Goal: Information Seeking & Learning: Learn about a topic

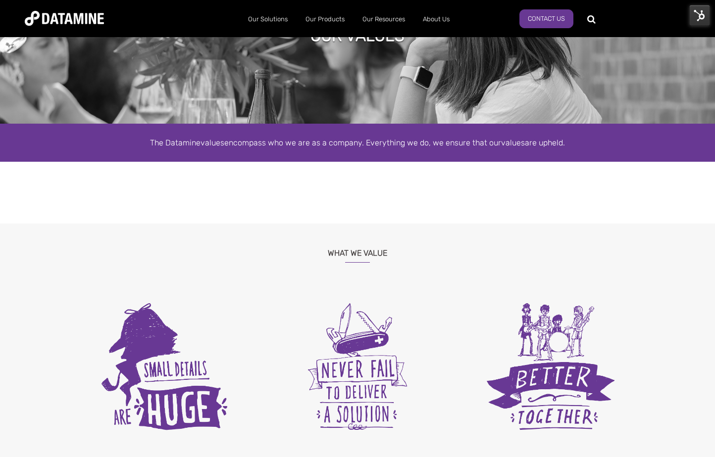
scroll to position [36, 0]
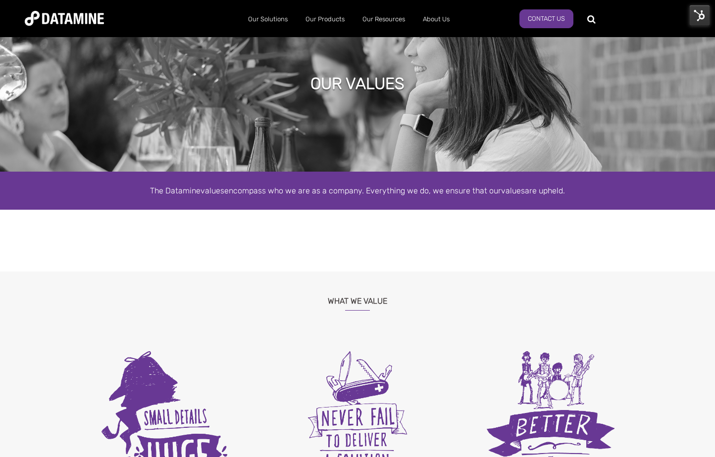
click at [609, 20] on div at bounding box center [641, 18] width 97 height 15
click at [596, 20] on div at bounding box center [641, 18] width 97 height 15
click at [593, 17] on div at bounding box center [630, 18] width 75 height 16
click at [612, 17] on input "text" at bounding box center [636, 19] width 75 height 14
type input "*"
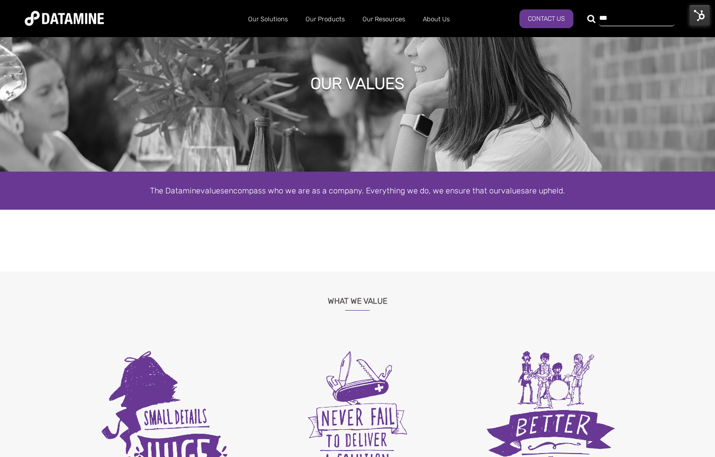
type input "***"
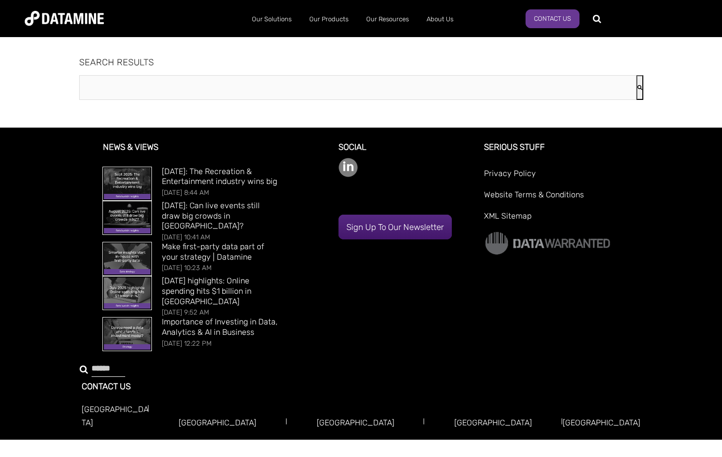
type input "***"
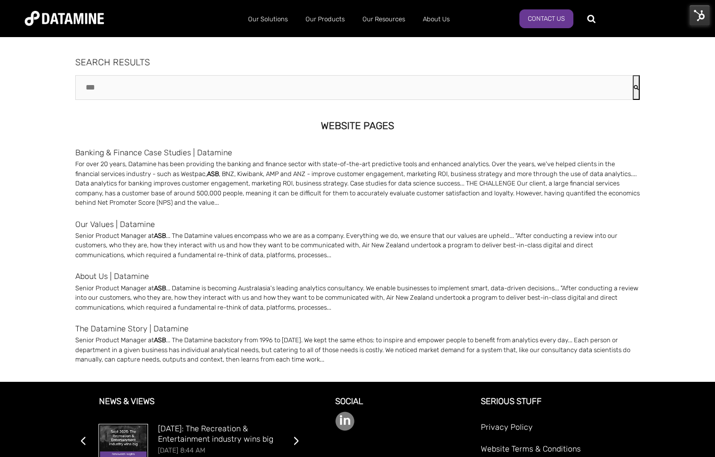
click at [173, 153] on link "Banking & Finance Case Studies | Datamine" at bounding box center [357, 152] width 564 height 13
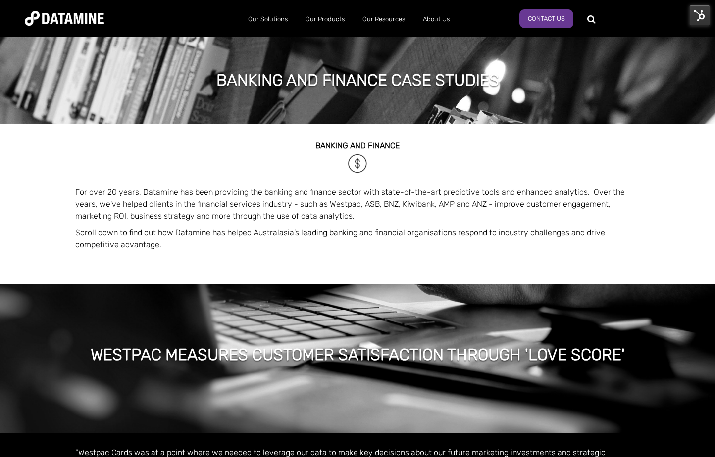
click at [369, 203] on p "For over 20 years, Datamine has been providing the banking and finance sector w…" at bounding box center [357, 205] width 564 height 36
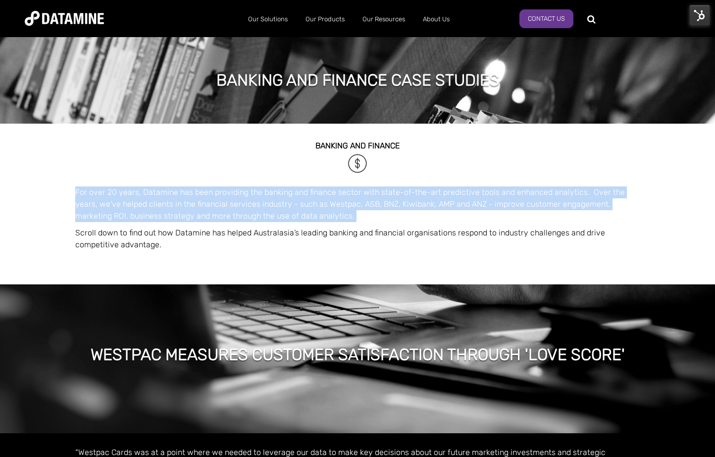
click at [369, 203] on p "For over 20 years, Datamine has been providing the banking and finance sector w…" at bounding box center [357, 205] width 564 height 36
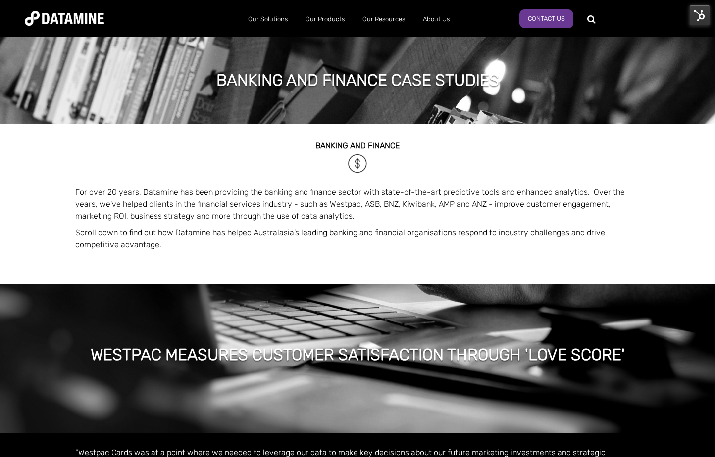
drag, startPoint x: 369, startPoint y: 203, endPoint x: 398, endPoint y: 266, distance: 69.4
click at [398, 266] on div "WESTPAC MEASURES CUSTOMER SATISFACTION THROUGH 'LOVE SCORE'" at bounding box center [357, 341] width 715 height 183
click at [435, 200] on p "For over 20 years, Datamine has been providing the banking and finance sector w…" at bounding box center [357, 205] width 564 height 36
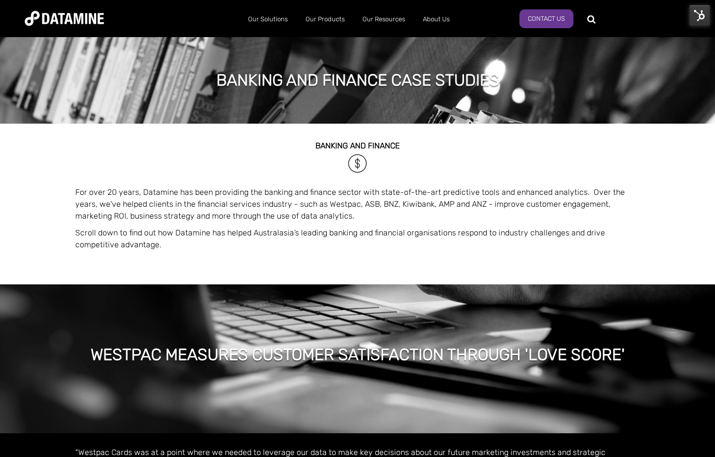
drag, startPoint x: 435, startPoint y: 200, endPoint x: 459, endPoint y: 279, distance: 83.0
click at [456, 258] on div "WESTPAC MEASURES CUSTOMER SATISFACTION THROUGH 'LOVE SCORE'" at bounding box center [357, 341] width 715 height 183
